Goal: Participate in discussion

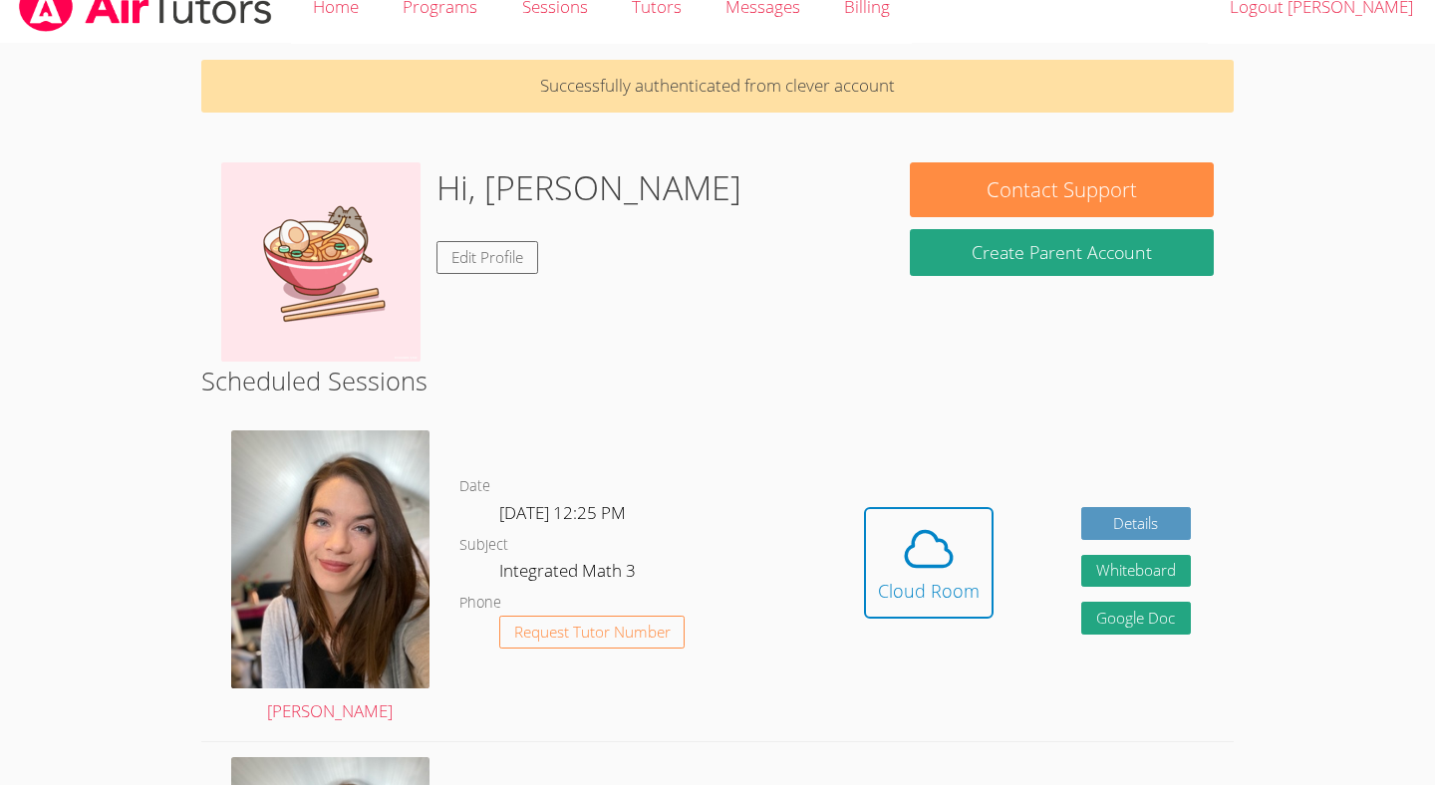
scroll to position [316, 0]
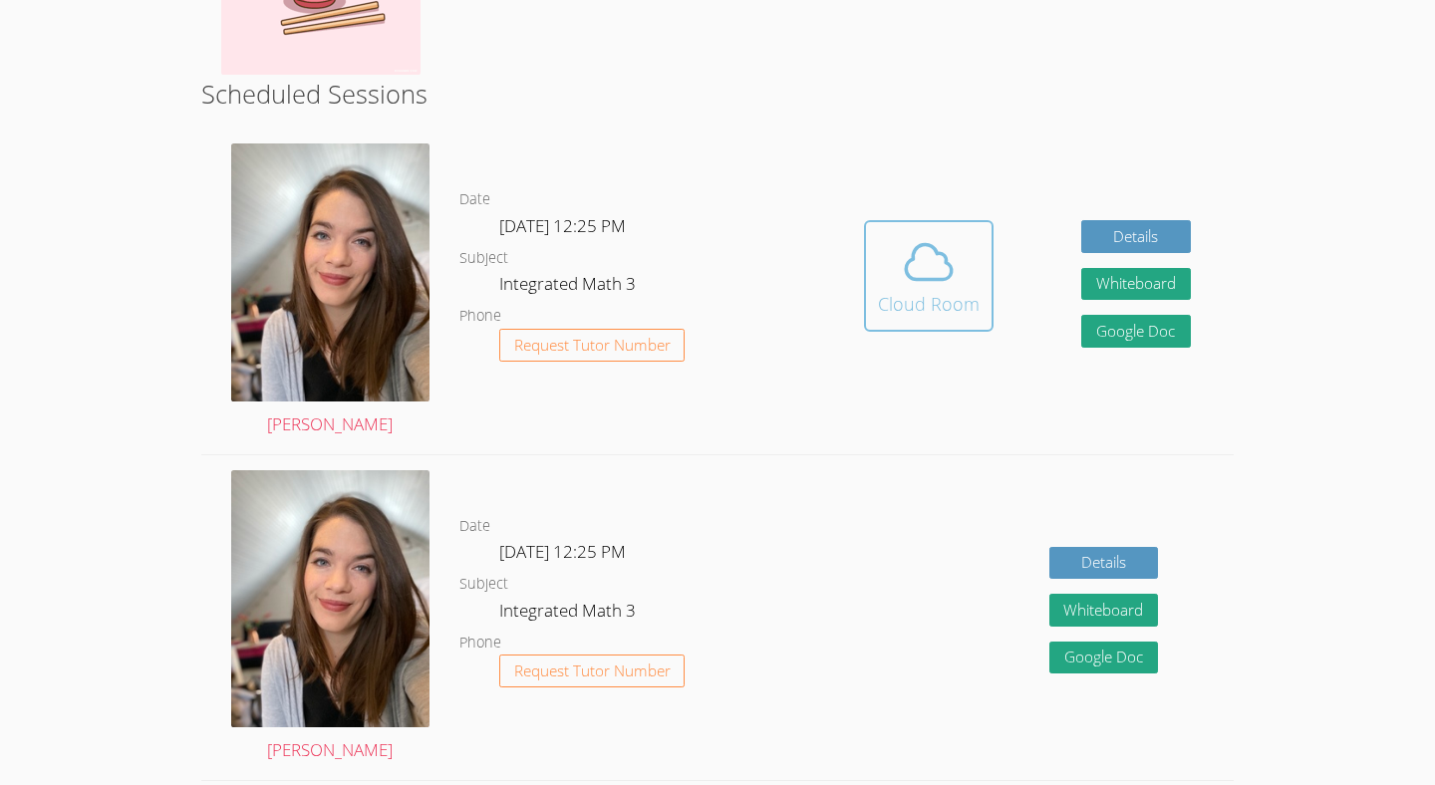
click at [926, 297] on div "Cloud Room" at bounding box center [929, 304] width 102 height 28
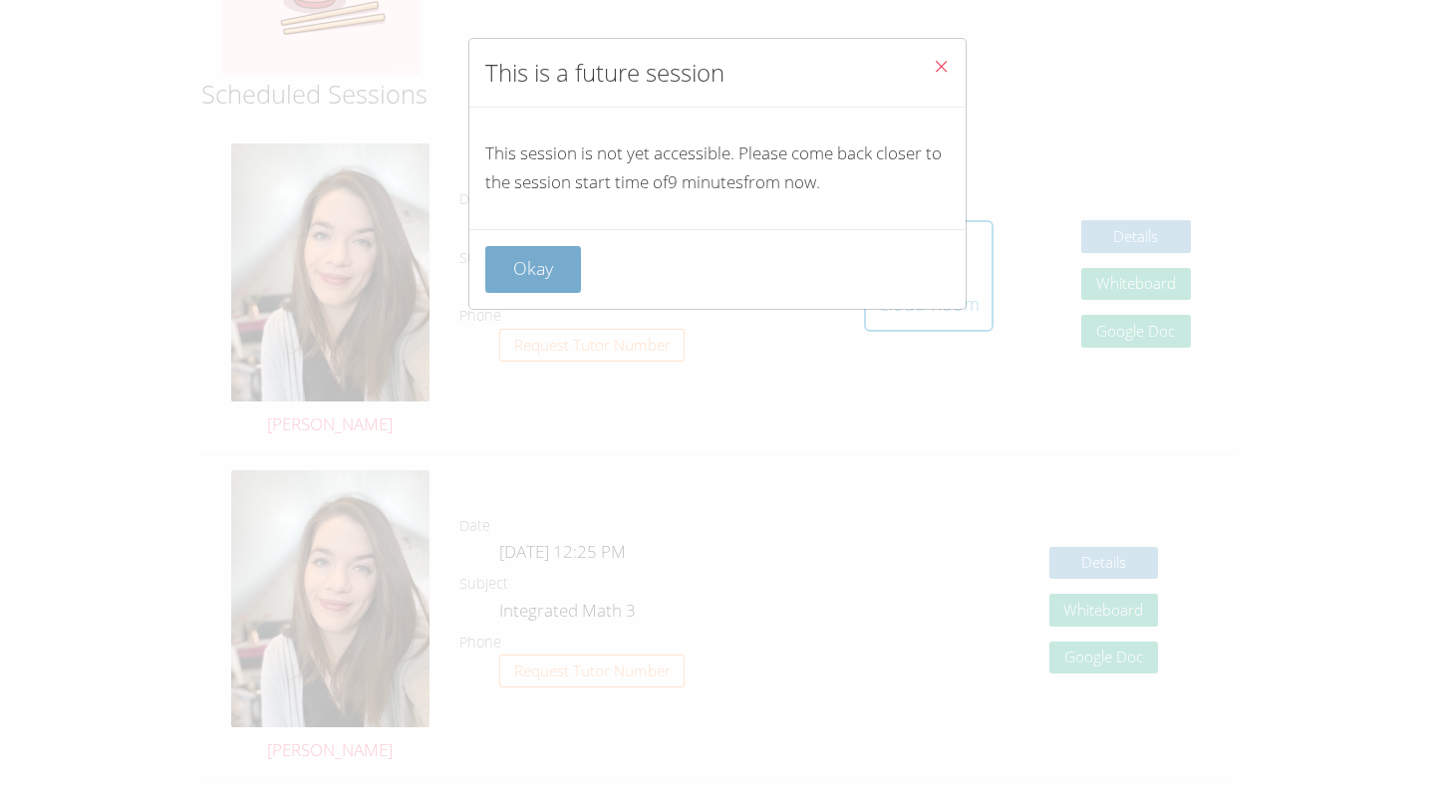
click at [530, 259] on button "Okay" at bounding box center [533, 269] width 96 height 47
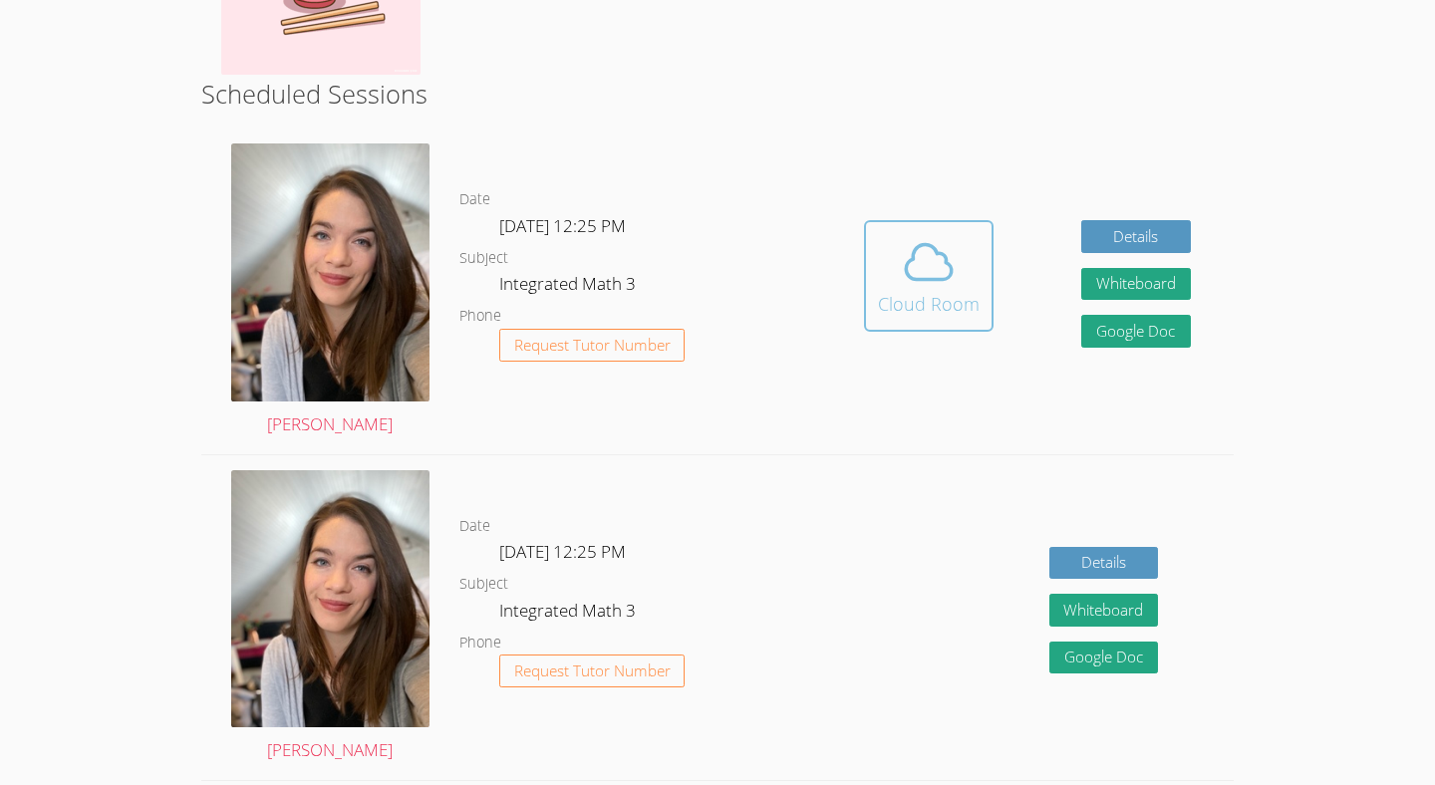
click at [921, 295] on div "Cloud Room" at bounding box center [929, 304] width 102 height 28
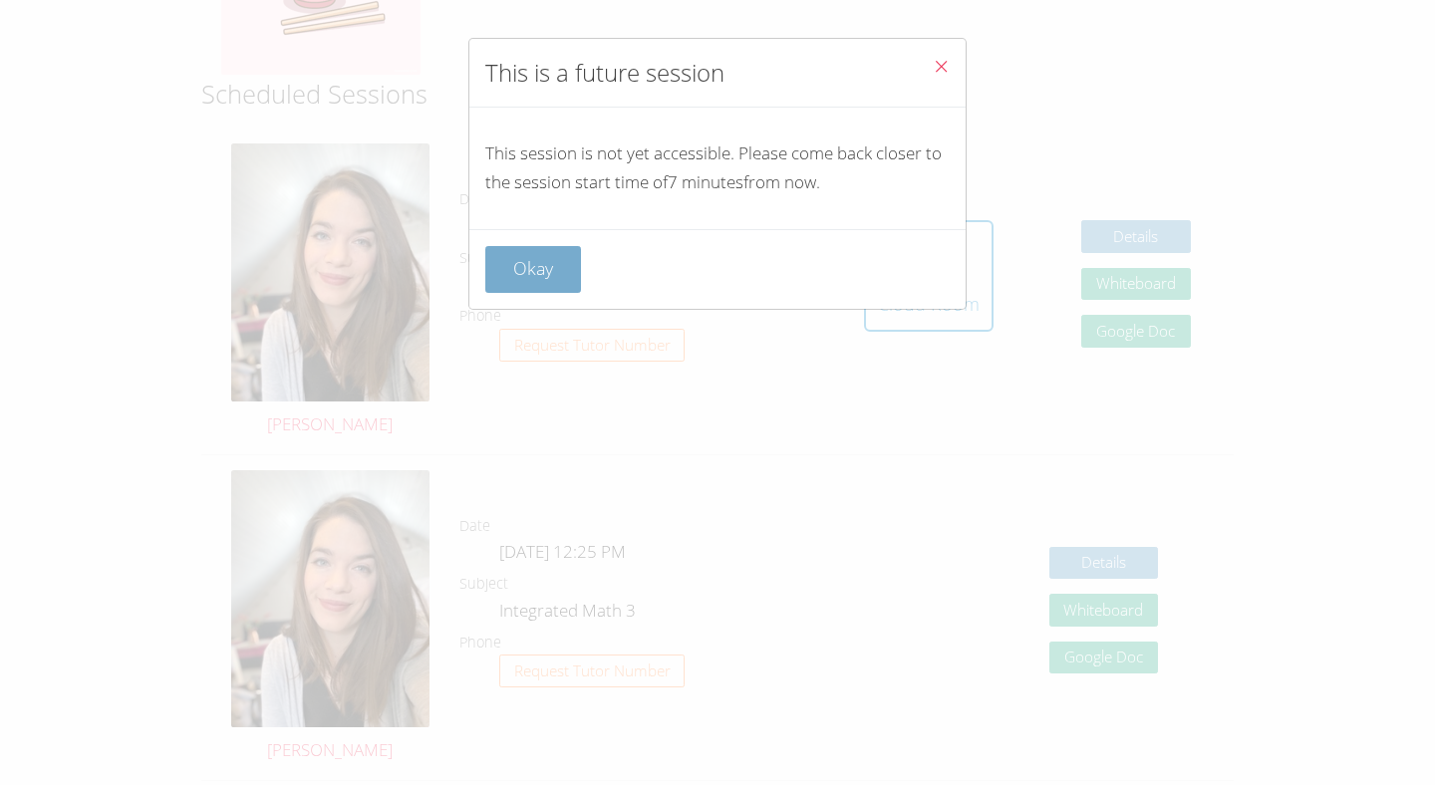
click at [567, 264] on button "Okay" at bounding box center [533, 269] width 96 height 47
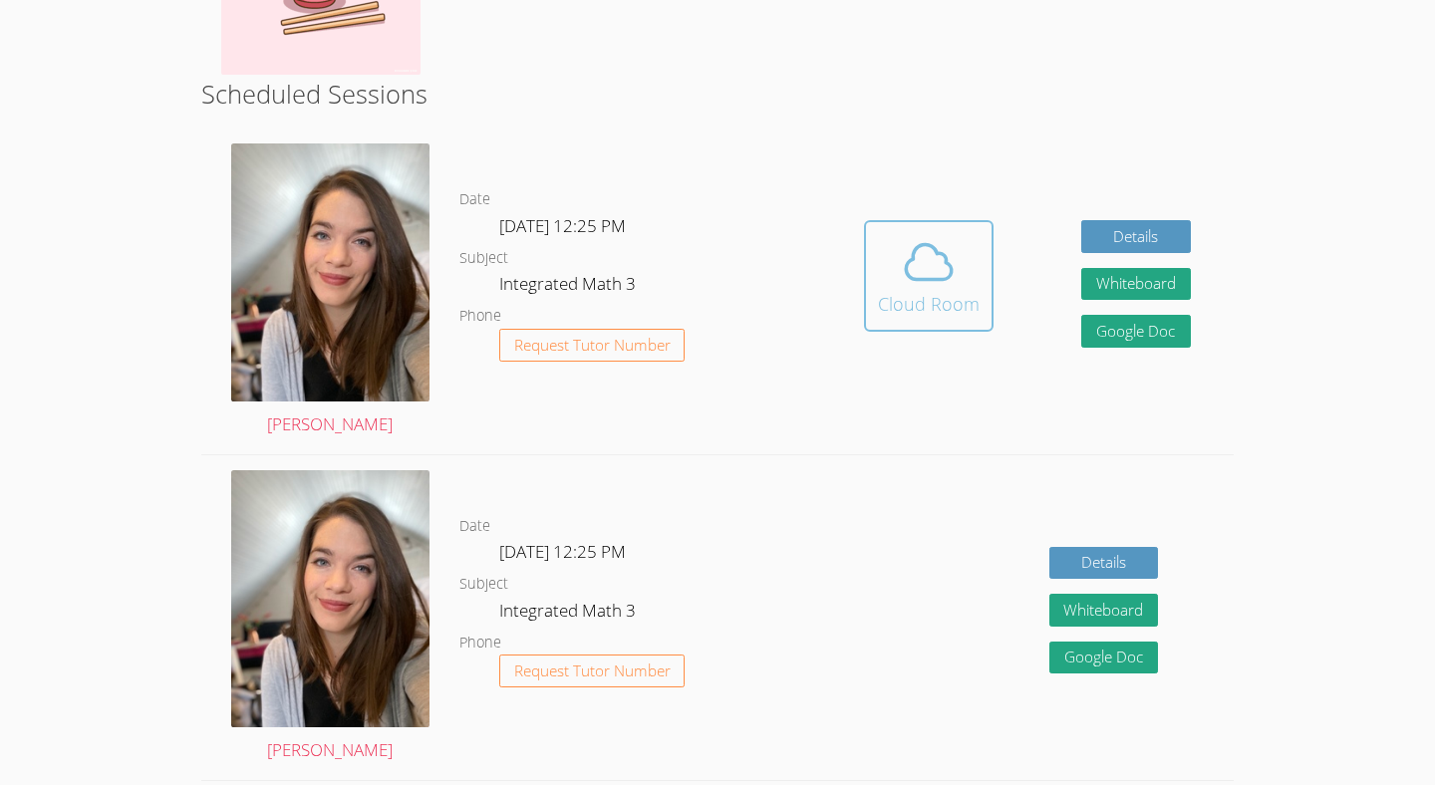
click at [932, 302] on div "Cloud Room" at bounding box center [929, 304] width 102 height 28
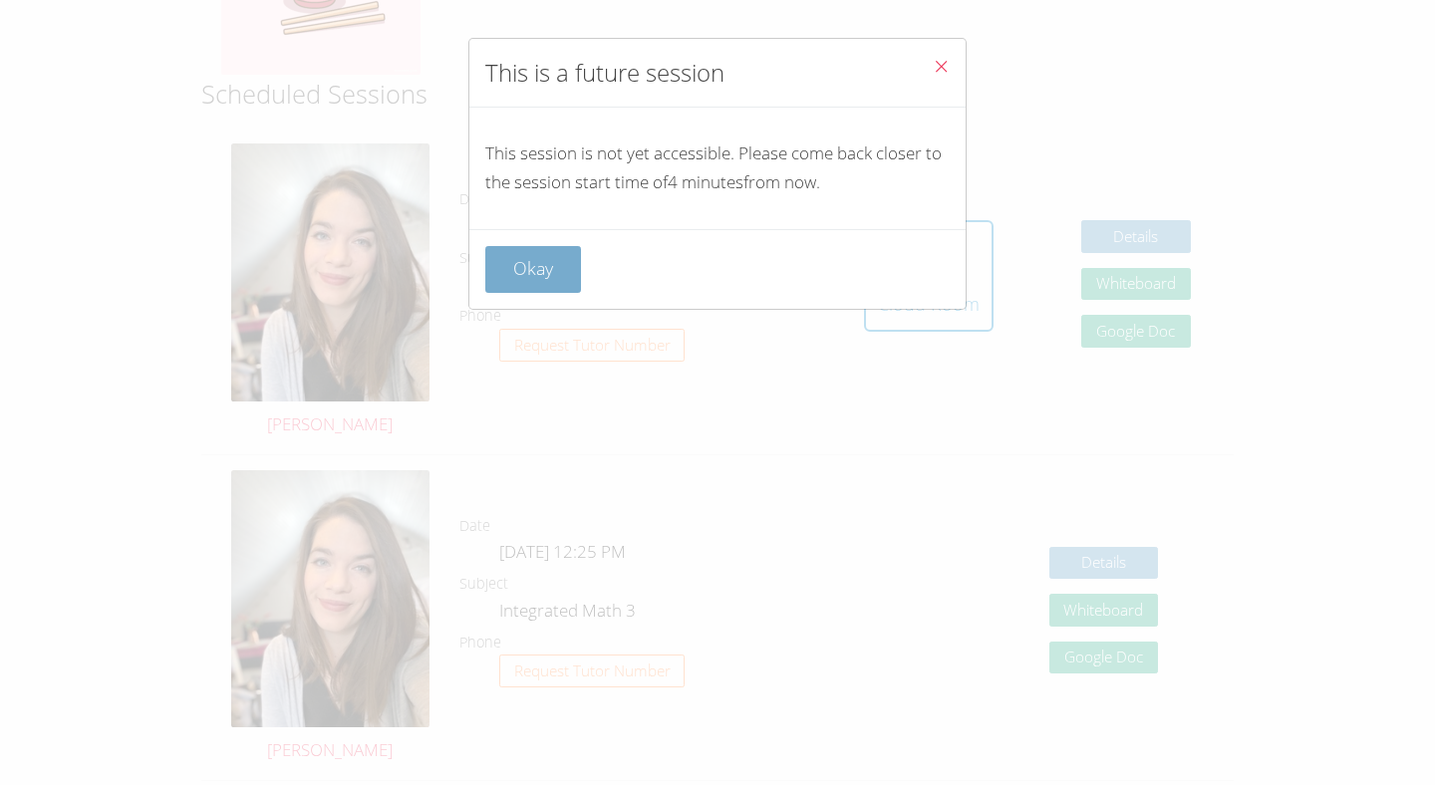
click at [537, 277] on button "Okay" at bounding box center [533, 269] width 96 height 47
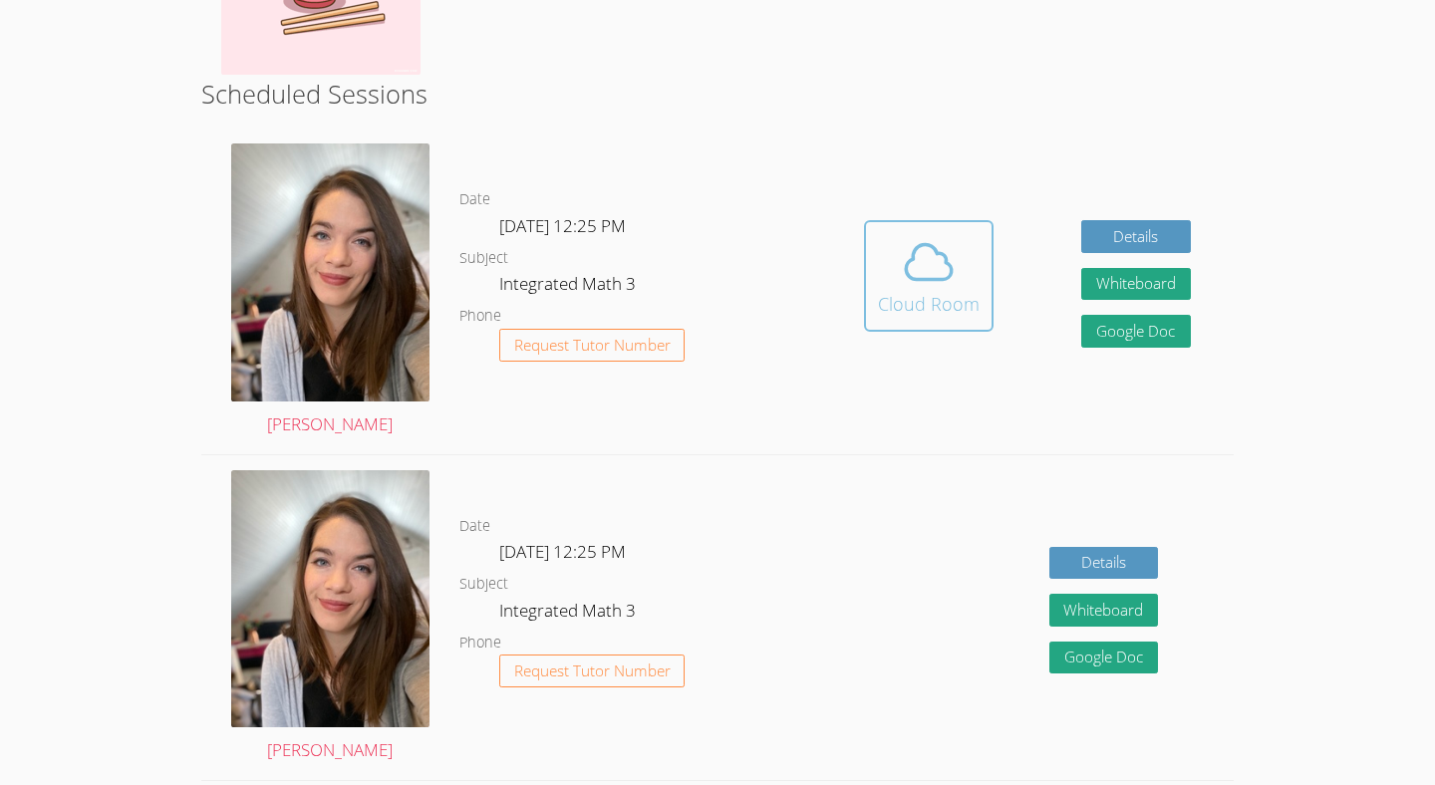
click at [943, 276] on icon at bounding box center [929, 262] width 56 height 56
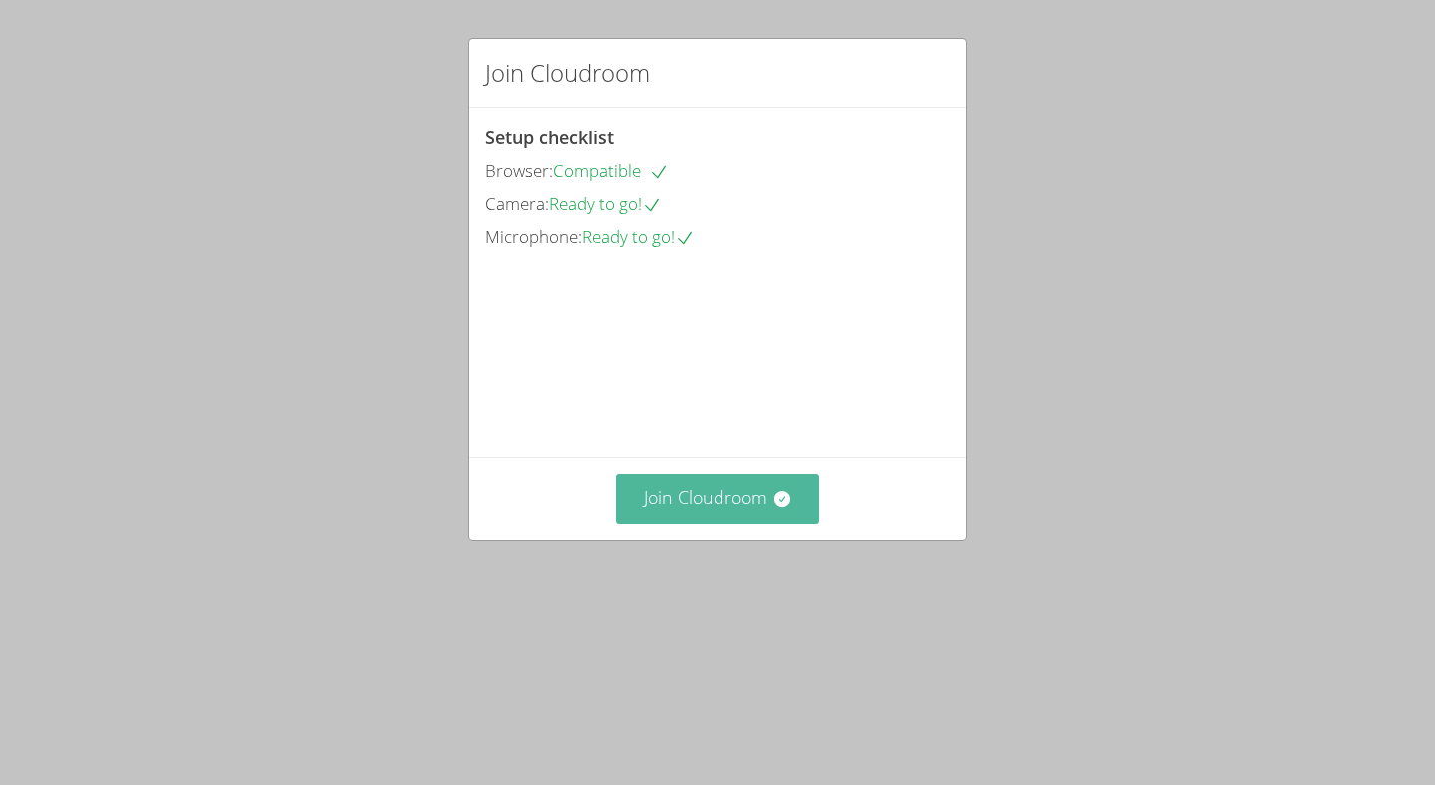
click at [685, 523] on button "Join Cloudroom" at bounding box center [718, 498] width 204 height 49
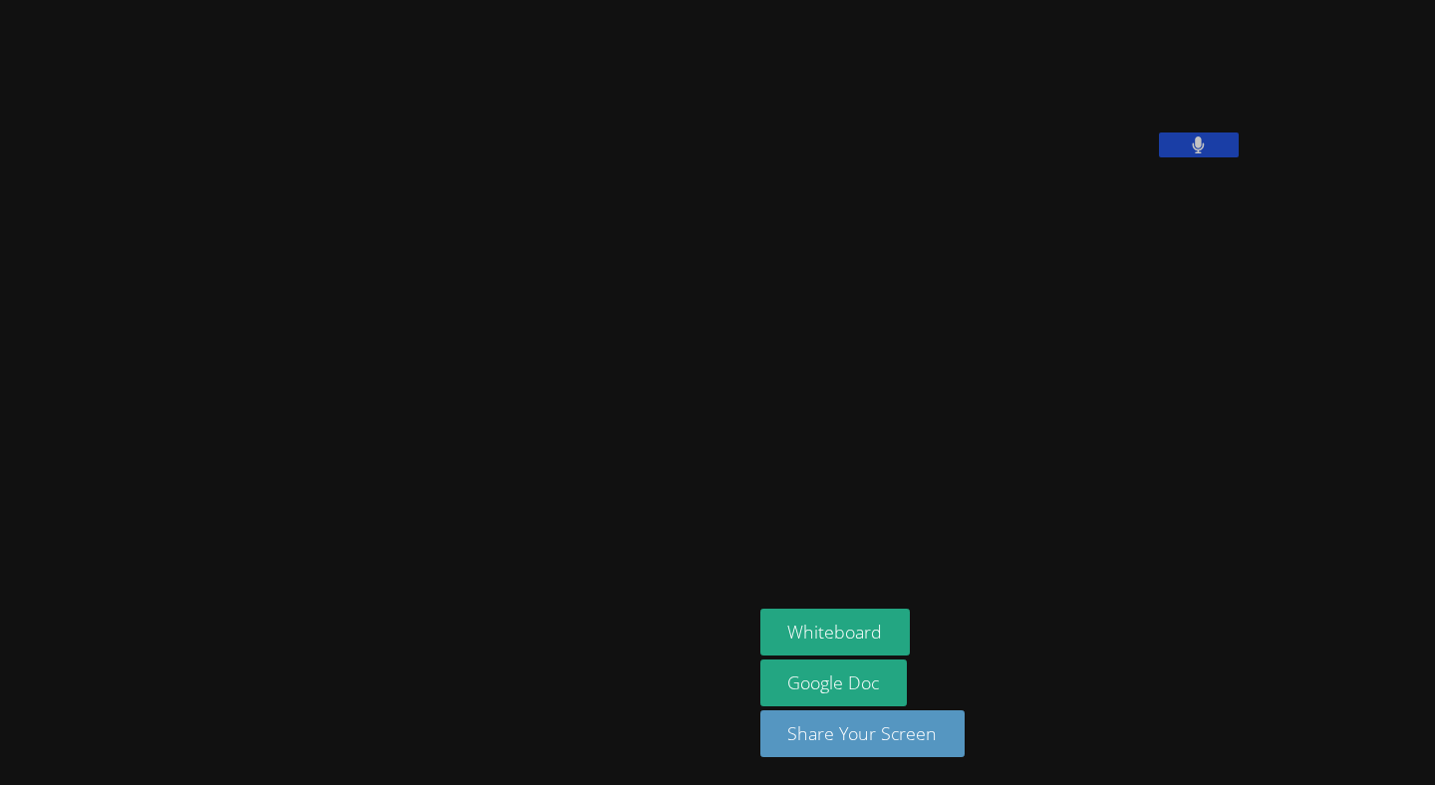
click at [1159, 157] on button at bounding box center [1199, 145] width 80 height 25
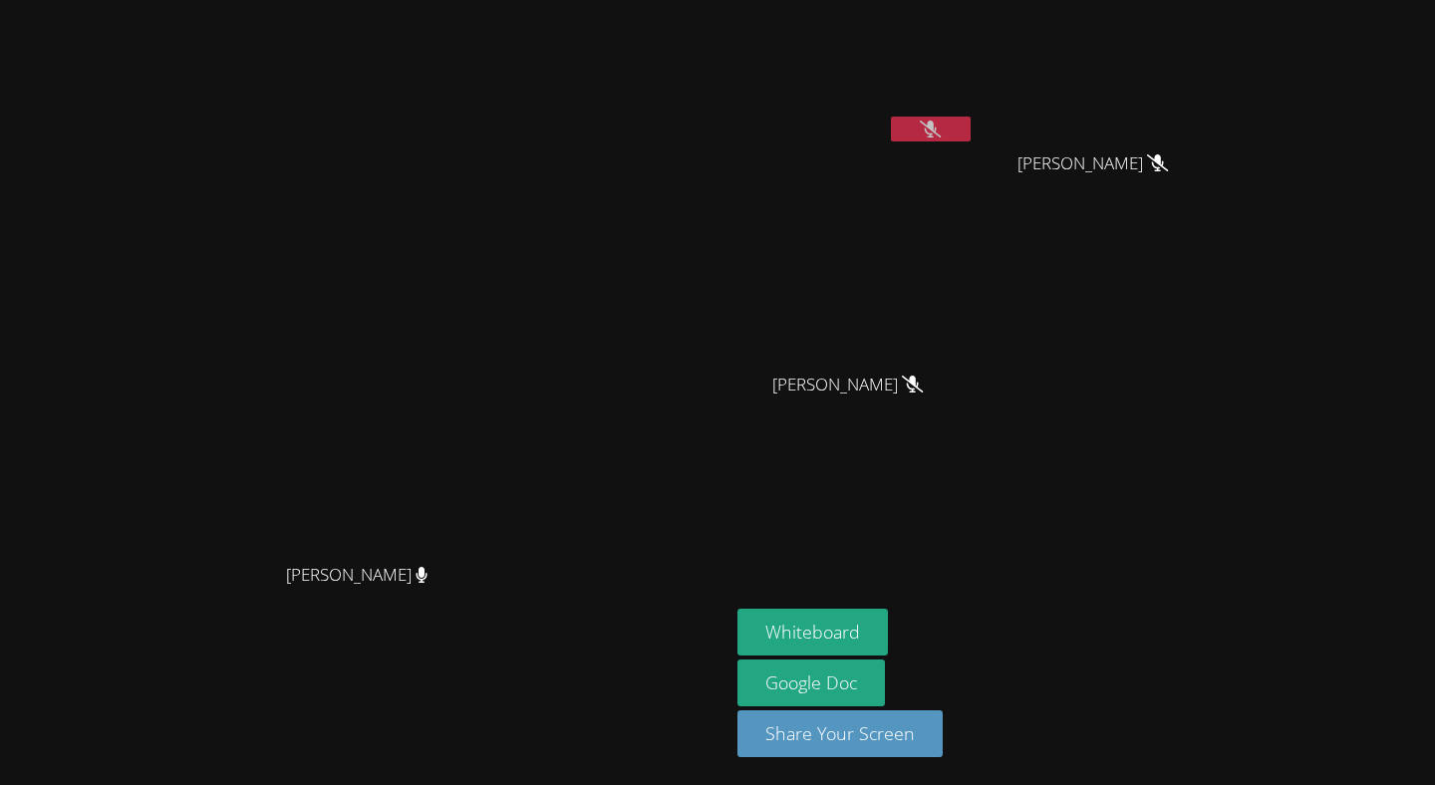
click at [971, 131] on button at bounding box center [931, 129] width 80 height 25
click at [971, 132] on button at bounding box center [931, 129] width 80 height 25
click at [888, 638] on button "Whiteboard" at bounding box center [812, 632] width 150 height 47
click at [888, 628] on button "Whiteboard" at bounding box center [812, 632] width 150 height 47
click at [941, 125] on icon at bounding box center [930, 129] width 21 height 17
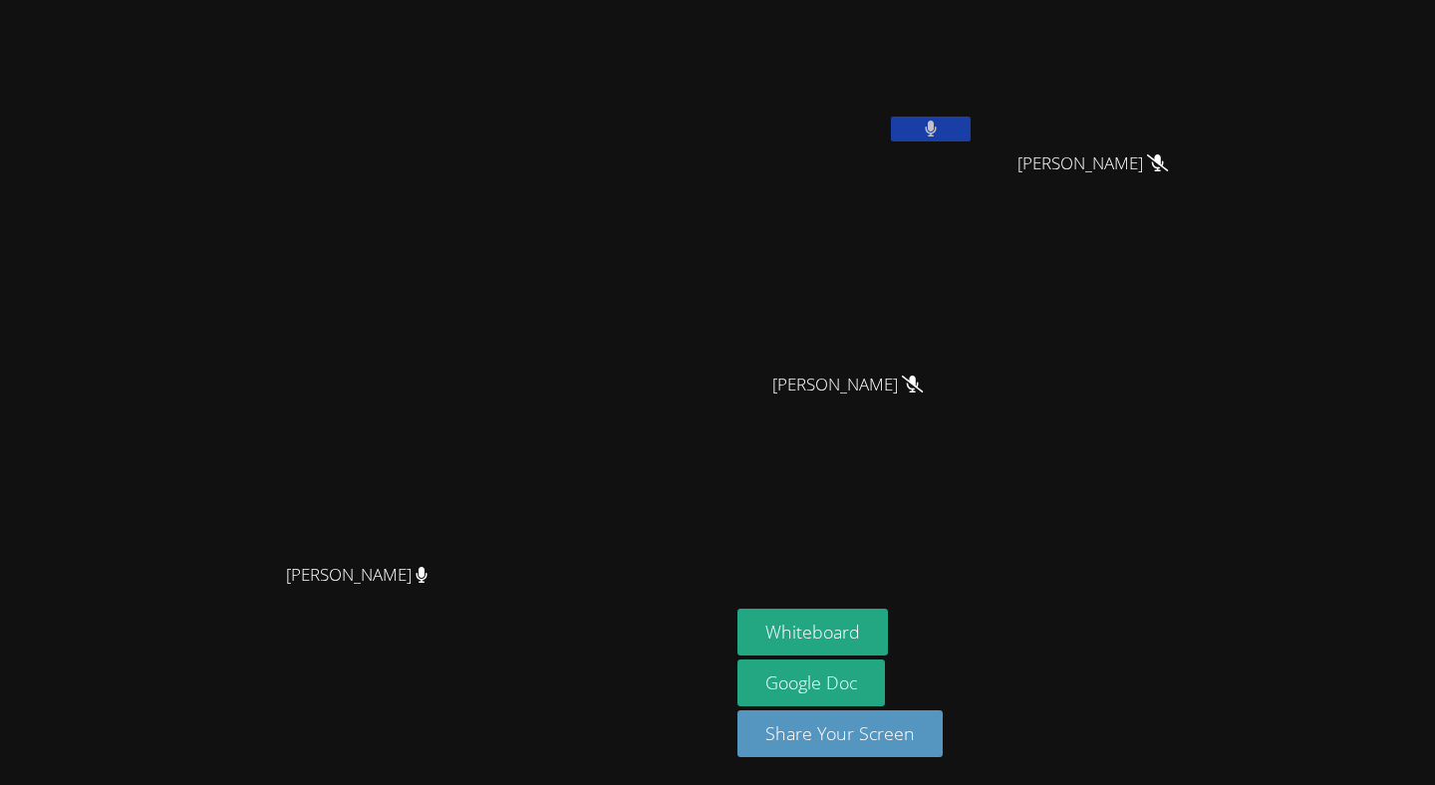
click at [975, 180] on div "Roberto Morales" at bounding box center [855, 114] width 237 height 213
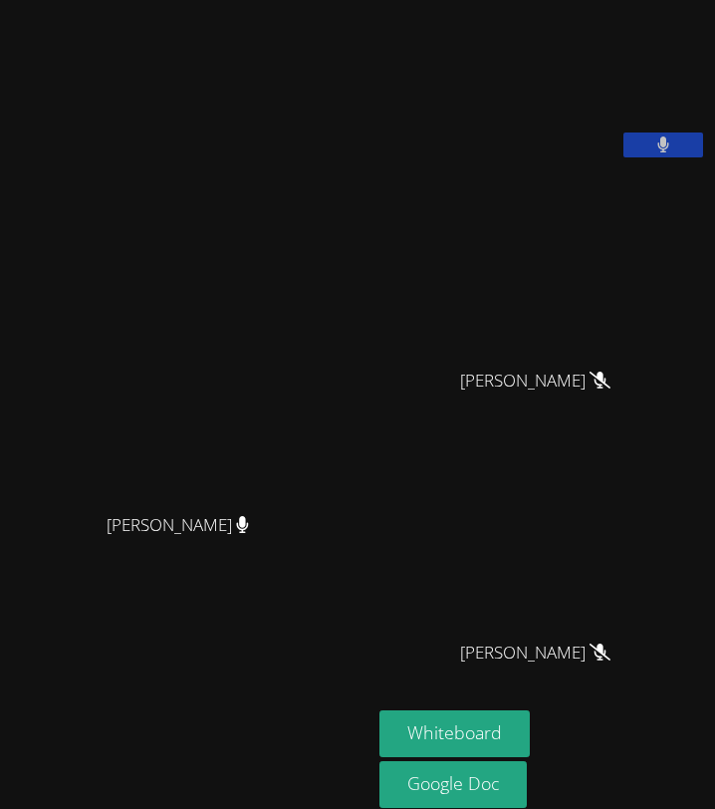
click at [683, 157] on button at bounding box center [664, 145] width 80 height 25
click at [669, 153] on icon at bounding box center [663, 145] width 21 height 17
click at [669, 153] on icon at bounding box center [664, 145] width 12 height 17
click at [677, 157] on button at bounding box center [664, 145] width 80 height 25
click at [678, 157] on button at bounding box center [664, 145] width 80 height 25
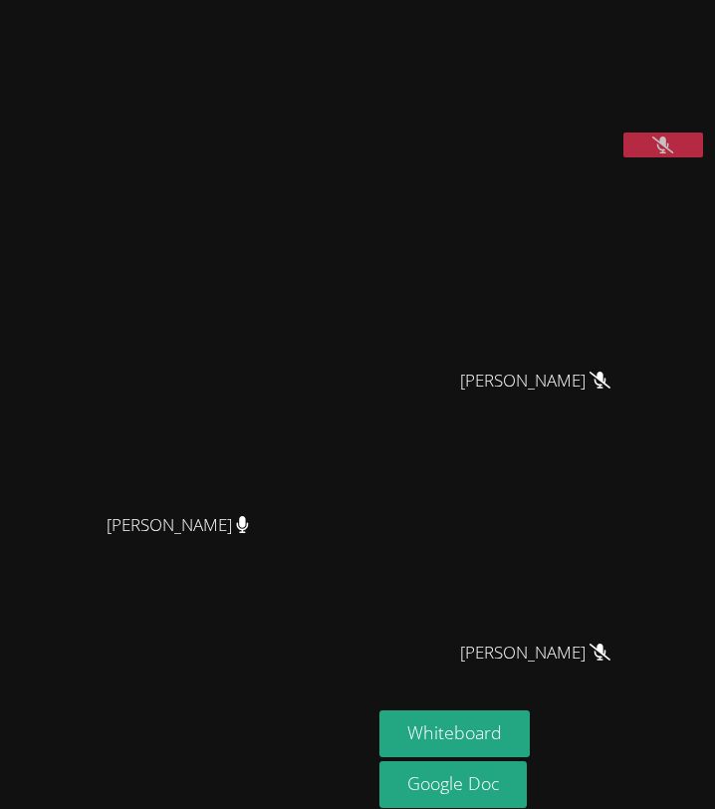
scroll to position [32, 0]
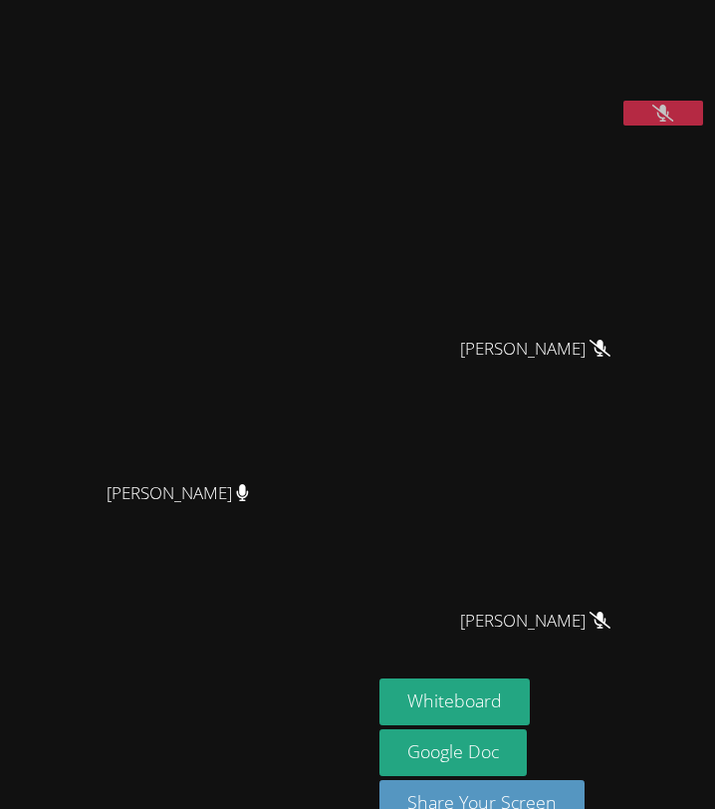
click at [684, 126] on button at bounding box center [664, 113] width 80 height 25
click at [681, 126] on button at bounding box center [664, 113] width 80 height 25
click at [663, 122] on icon at bounding box center [663, 113] width 21 height 17
click at [663, 122] on icon at bounding box center [664, 113] width 12 height 17
click at [685, 126] on button at bounding box center [664, 113] width 80 height 25
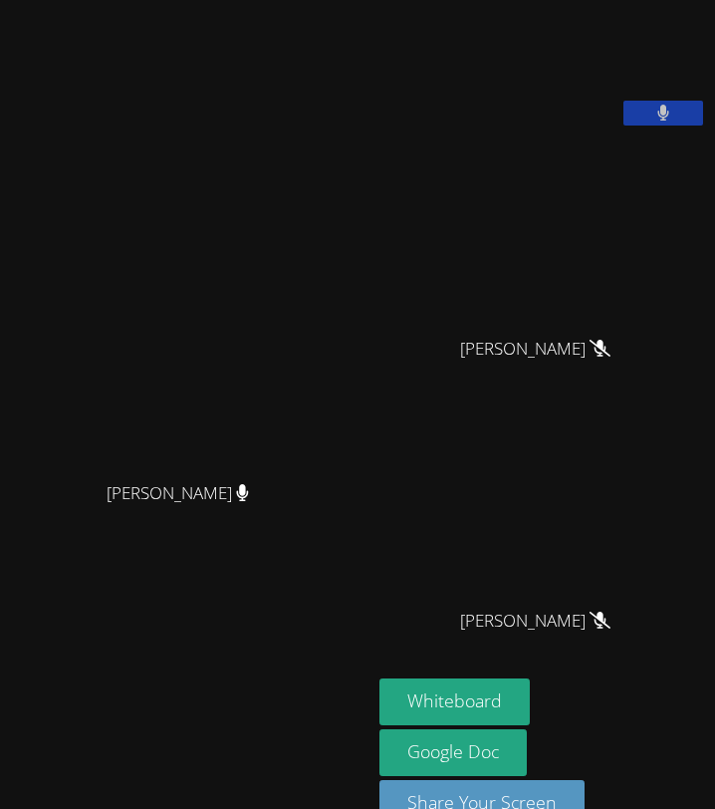
click at [685, 126] on button at bounding box center [664, 113] width 80 height 25
click at [686, 126] on button at bounding box center [664, 113] width 80 height 25
click at [650, 126] on button at bounding box center [664, 113] width 80 height 25
click at [667, 122] on icon at bounding box center [663, 113] width 21 height 17
click at [667, 122] on icon at bounding box center [664, 113] width 13 height 17
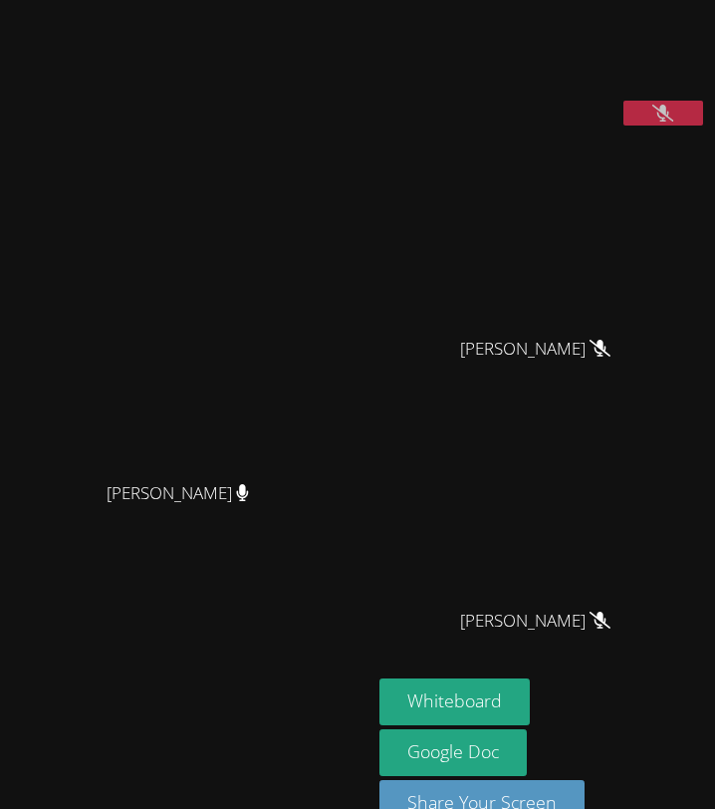
click at [672, 122] on icon at bounding box center [663, 113] width 21 height 17
click at [676, 175] on video at bounding box center [544, 235] width 299 height 184
click at [684, 126] on button at bounding box center [664, 113] width 80 height 25
click at [655, 122] on icon at bounding box center [663, 113] width 21 height 17
click at [677, 126] on button at bounding box center [664, 113] width 80 height 25
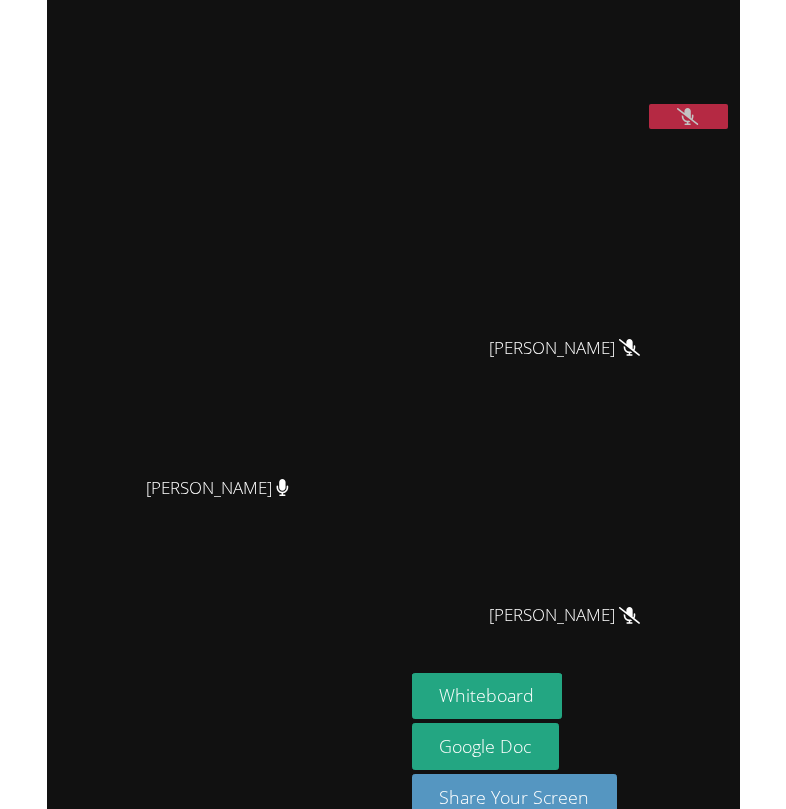
scroll to position [0, 0]
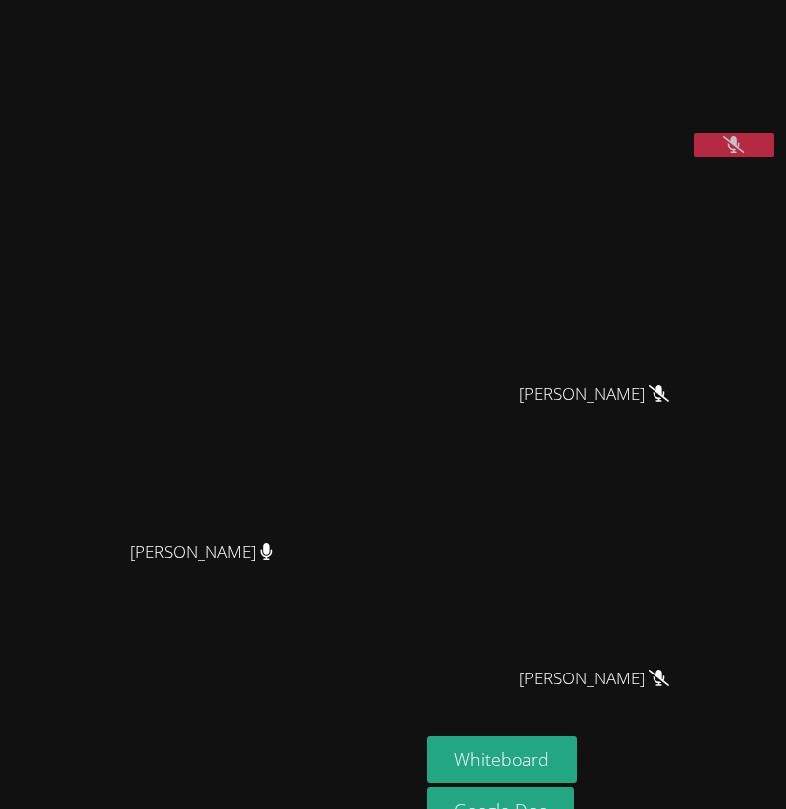
click at [730, 153] on icon at bounding box center [733, 145] width 21 height 17
click at [730, 153] on icon at bounding box center [734, 145] width 13 height 17
click at [730, 153] on icon at bounding box center [733, 145] width 21 height 17
click at [661, 355] on video at bounding box center [602, 272] width 299 height 197
click at [729, 153] on icon at bounding box center [734, 145] width 13 height 17
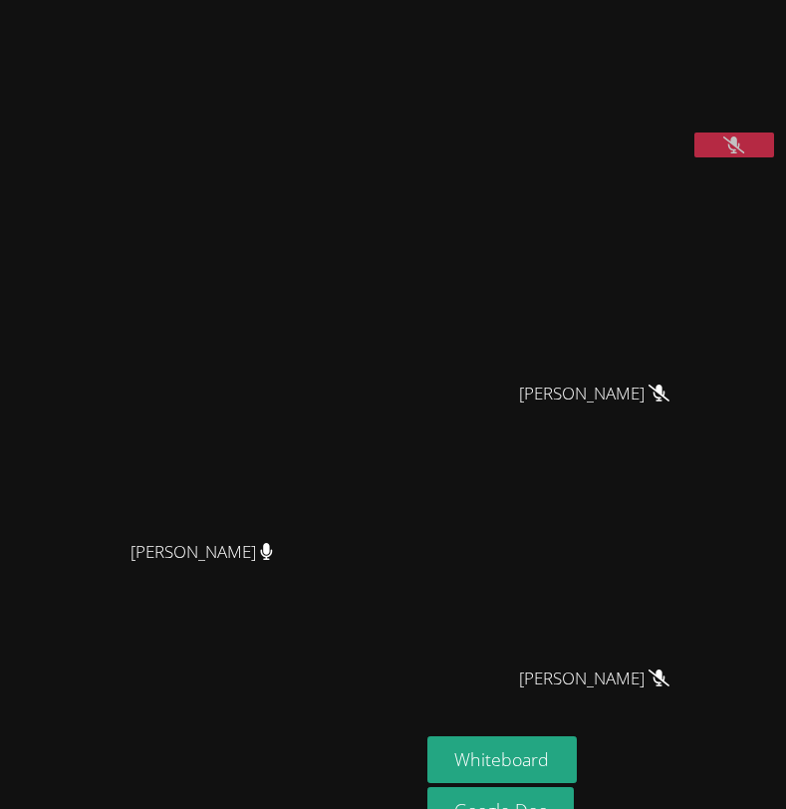
click at [757, 157] on button at bounding box center [735, 145] width 80 height 25
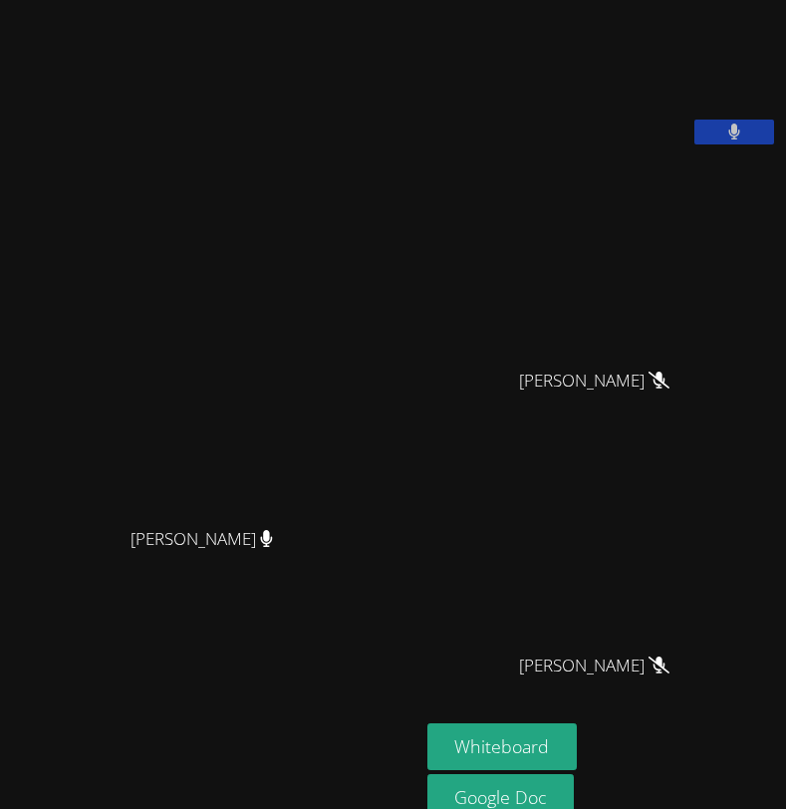
scroll to position [8, 0]
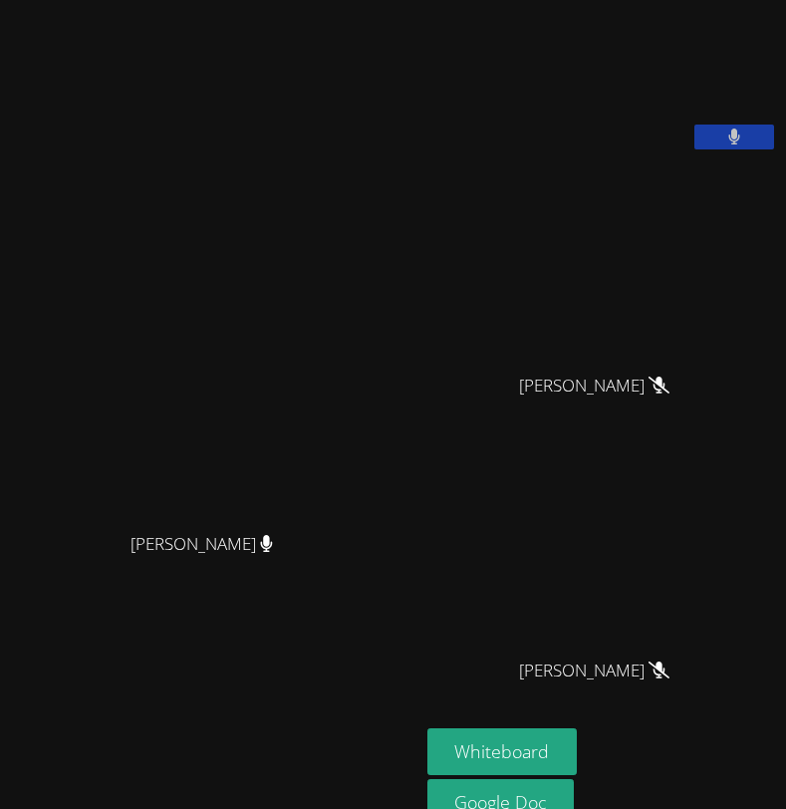
click at [744, 149] on button at bounding box center [735, 137] width 80 height 25
click at [744, 145] on icon at bounding box center [733, 137] width 21 height 17
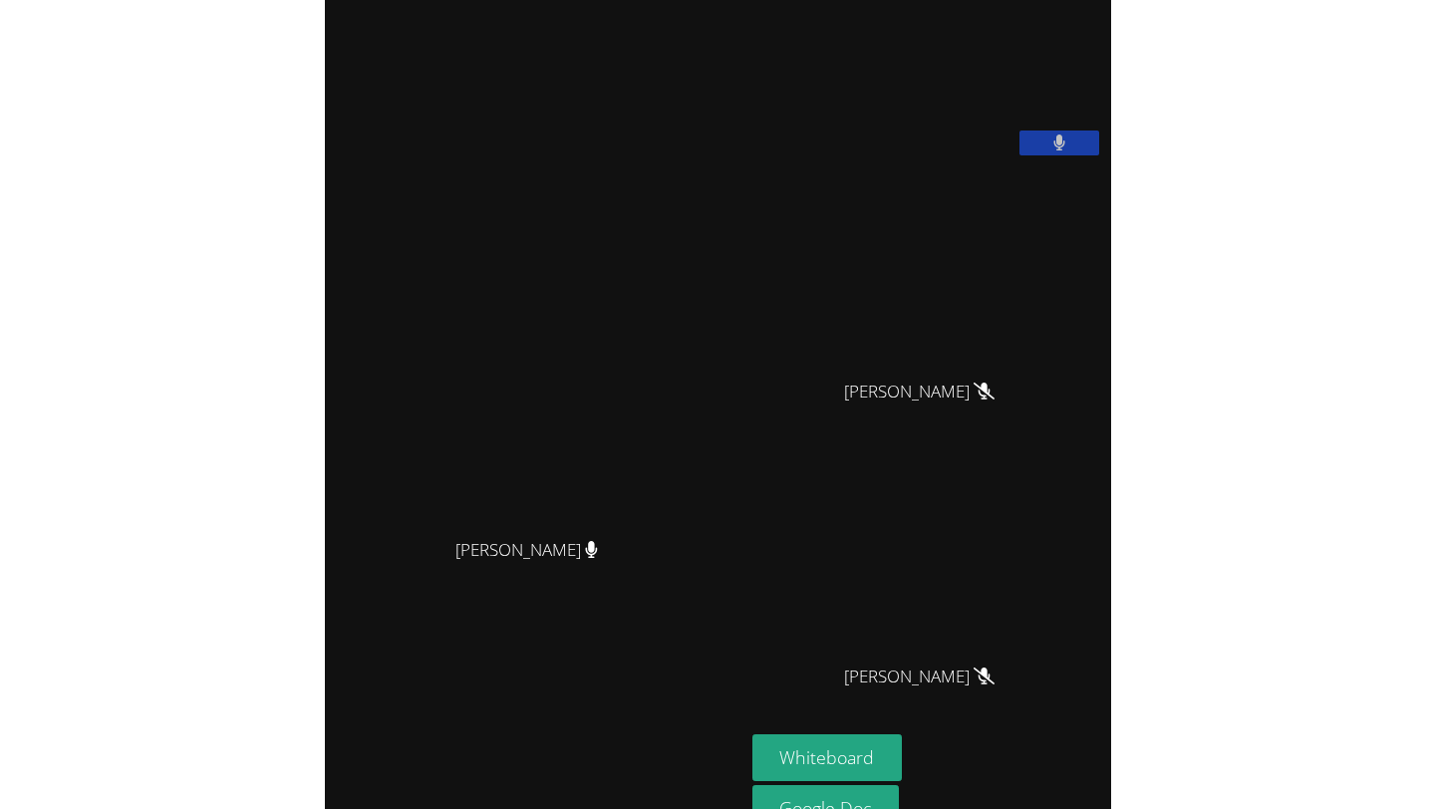
scroll to position [0, 0]
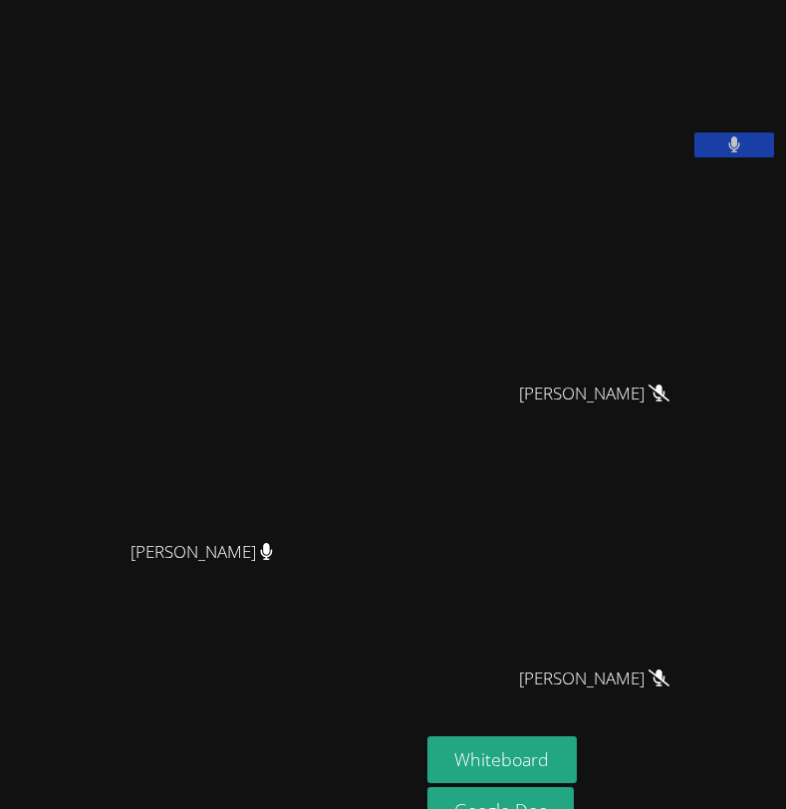
click at [720, 157] on button at bounding box center [735, 145] width 80 height 25
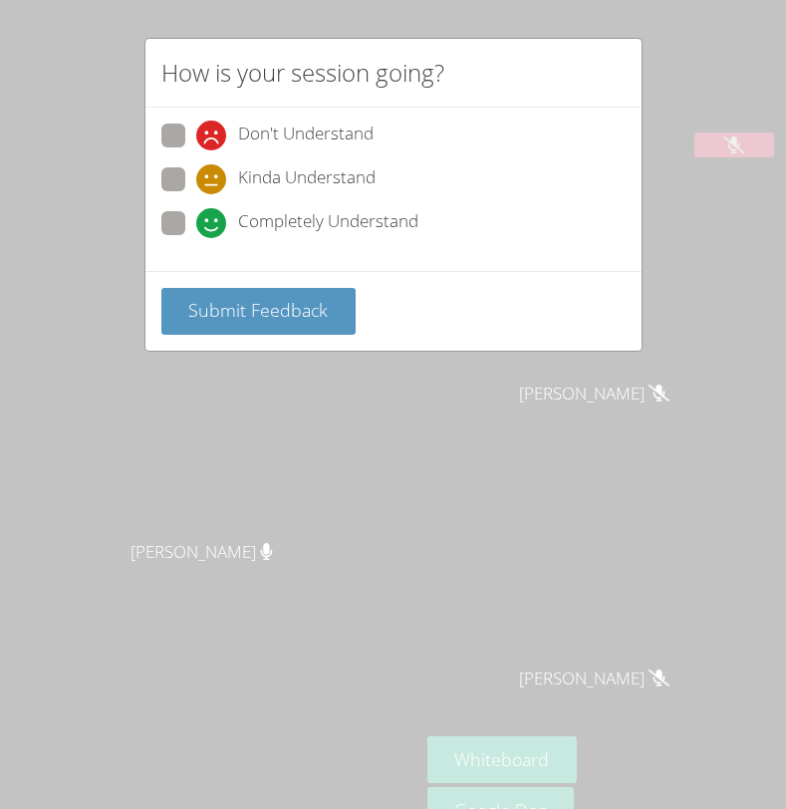
click at [224, 180] on icon at bounding box center [211, 179] width 30 height 30
click at [213, 180] on input "Kinda Understand" at bounding box center [204, 175] width 17 height 17
radio input "true"
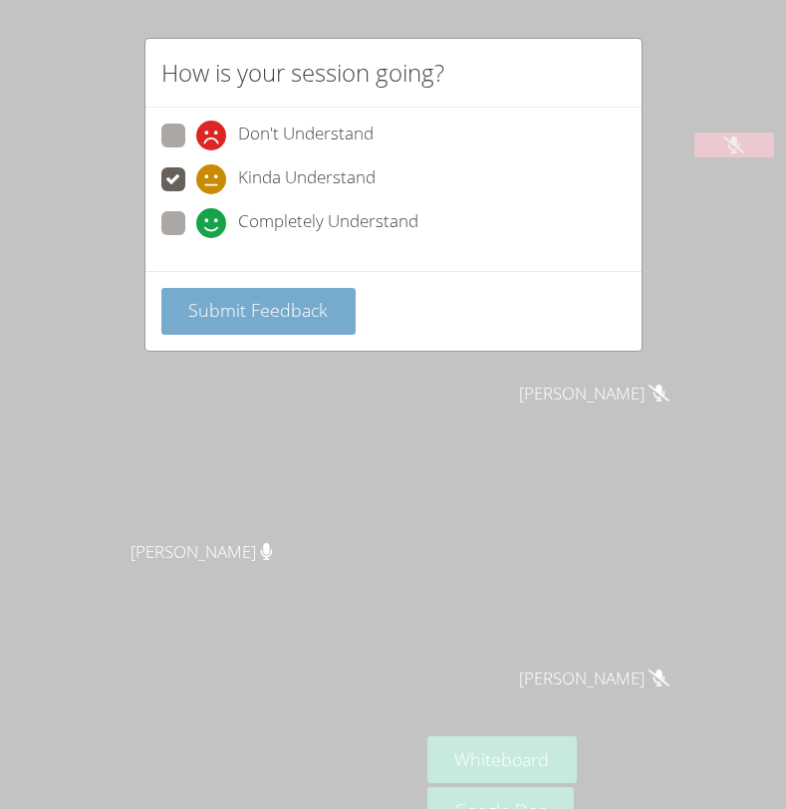
click at [271, 306] on span "Submit Feedback" at bounding box center [258, 310] width 140 height 24
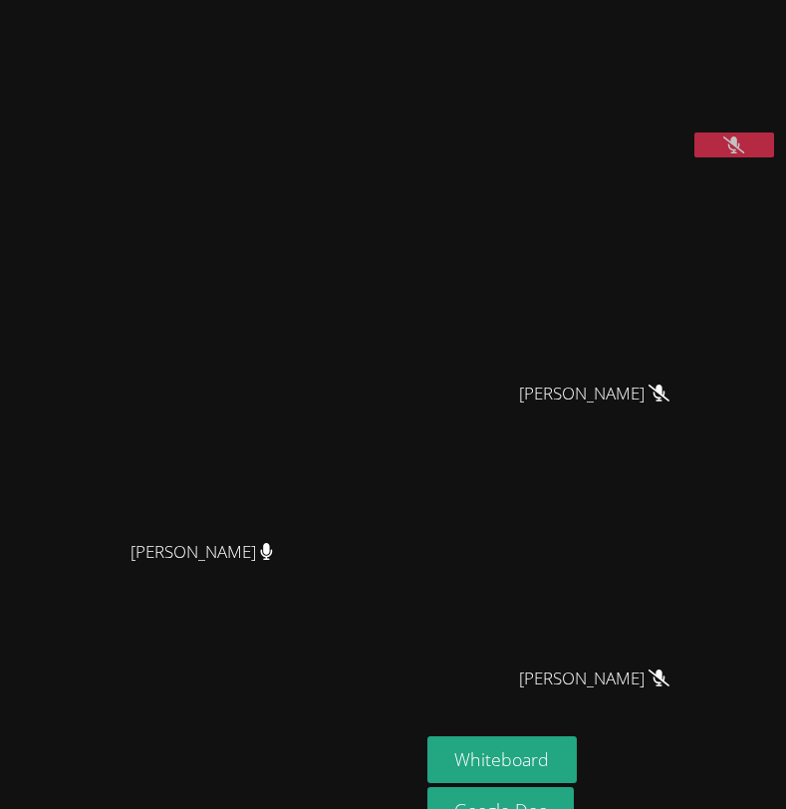
click at [729, 153] on icon at bounding box center [733, 145] width 21 height 17
click at [728, 153] on icon at bounding box center [734, 145] width 13 height 17
